Goal: Find specific page/section: Find specific page/section

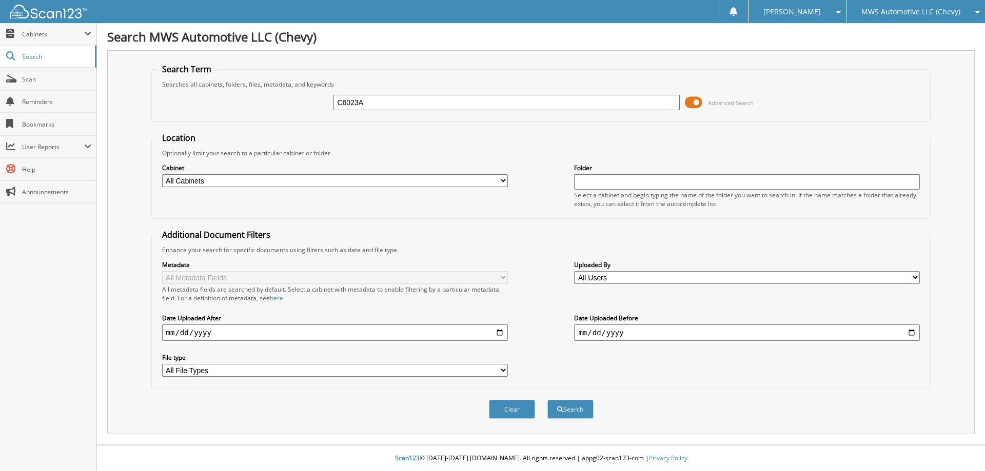
type input "C6023A"
click at [547, 400] on button "Search" at bounding box center [570, 409] width 46 height 19
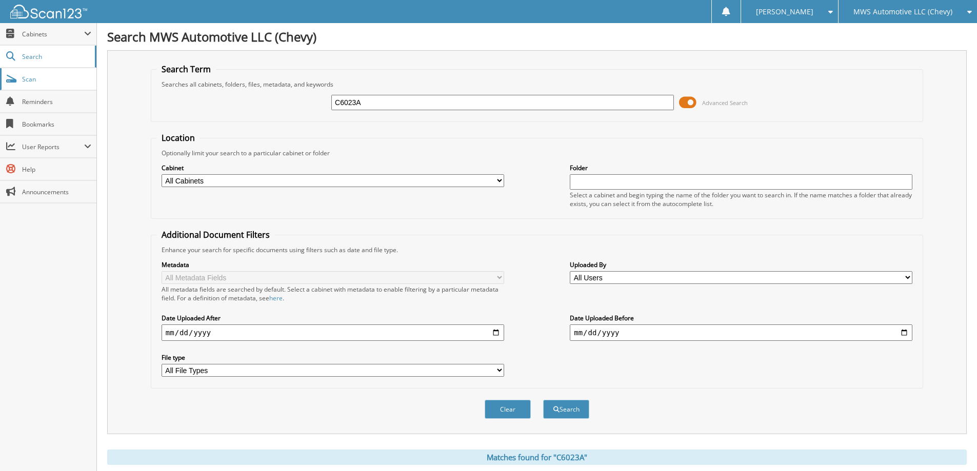
click at [70, 82] on span "Scan" at bounding box center [56, 79] width 69 height 9
